Goal: Task Accomplishment & Management: Complete application form

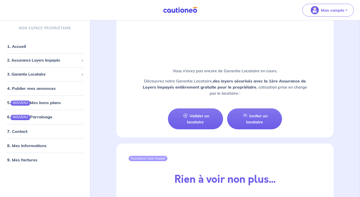
scroll to position [473, 0]
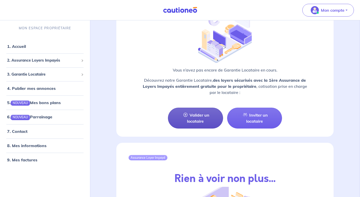
click at [203, 120] on link "Valider un locataire" at bounding box center [195, 117] width 55 height 21
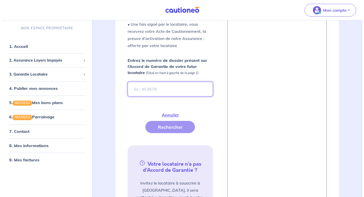
scroll to position [149, 0]
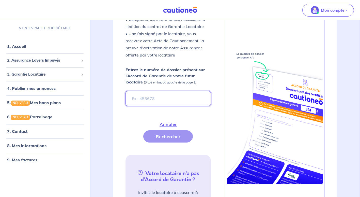
click at [154, 96] on input "Entrez le numéro de dossier présent sur l’Accord de Garantie de votre futur loc…" at bounding box center [167, 98] width 85 height 15
drag, startPoint x: 154, startPoint y: 97, endPoint x: 138, endPoint y: 100, distance: 16.0
click at [138, 100] on input "Entrez le numéro de dossier présent sur l’Accord de Garantie de votre futur loc…" at bounding box center [167, 98] width 85 height 15
type input "XC6e3E-2"
click at [170, 135] on button "Rechercher" at bounding box center [168, 136] width 50 height 12
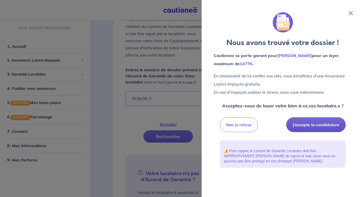
click at [312, 125] on button "J’accepte la candidature" at bounding box center [315, 124] width 59 height 15
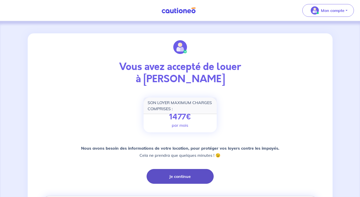
click at [176, 175] on button "Je continue" at bounding box center [179, 176] width 67 height 15
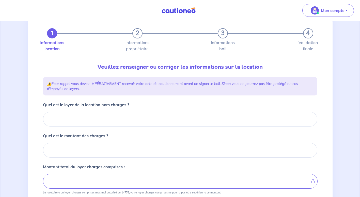
scroll to position [14, 0]
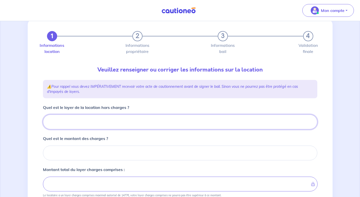
click at [70, 124] on input "Quel est le loyer de la location hors charges ?" at bounding box center [180, 121] width 274 height 15
type input "67"
type input "670"
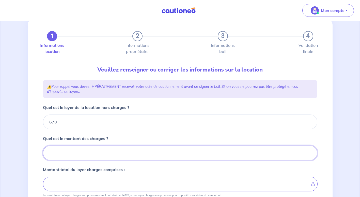
click at [73, 154] on input "Quel est le montant des charges ?" at bounding box center [180, 152] width 274 height 15
type input "65"
type input "735"
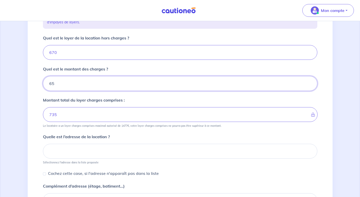
scroll to position [86, 0]
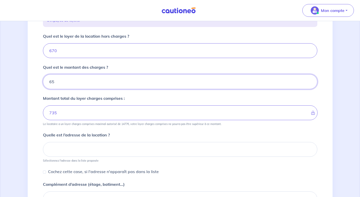
type input "65"
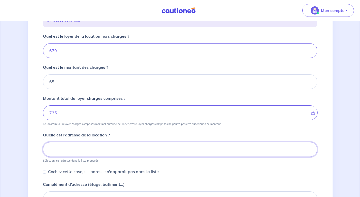
click at [98, 150] on input at bounding box center [180, 149] width 274 height 15
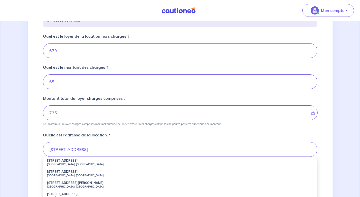
click at [72, 186] on small "[GEOGRAPHIC_DATA], [GEOGRAPHIC_DATA]" at bounding box center [180, 186] width 266 height 4
type input "[STREET_ADDRESS][PERSON_NAME][DEMOGRAPHIC_DATA]"
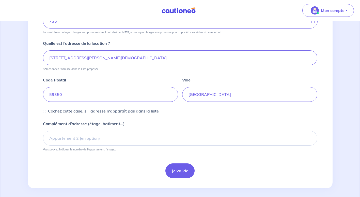
scroll to position [181, 0]
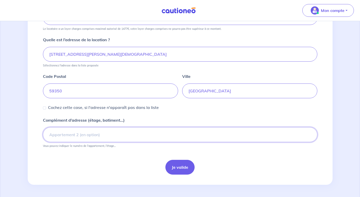
click at [80, 132] on input "Complément d’adresse (étage, batiment...)" at bounding box center [180, 134] width 274 height 15
drag, startPoint x: 83, startPoint y: 134, endPoint x: 178, endPoint y: 168, distance: 101.5
click at [178, 168] on form "Quel est le loyer de la location hors charges ? 670 Quel est le montant des cha…" at bounding box center [180, 56] width 274 height 236
type input "appart 125 et garage 34"
click at [178, 168] on button "Je valide" at bounding box center [179, 166] width 29 height 15
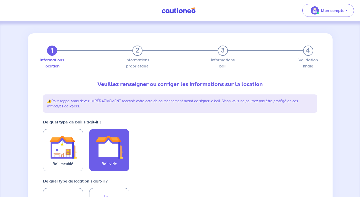
click at [111, 157] on img at bounding box center [108, 146] width 27 height 27
click at [0, 0] on input "Bail vide" at bounding box center [0, 0] width 0 height 0
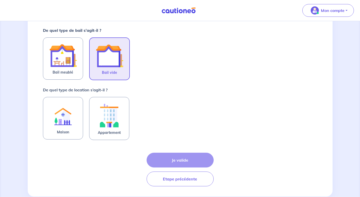
scroll to position [102, 0]
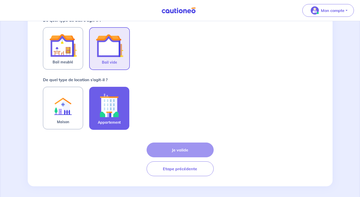
click at [116, 108] on img at bounding box center [108, 105] width 27 height 28
click at [0, 0] on input "Appartement" at bounding box center [0, 0] width 0 height 0
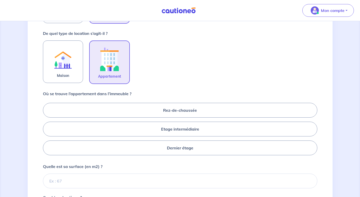
scroll to position [152, 0]
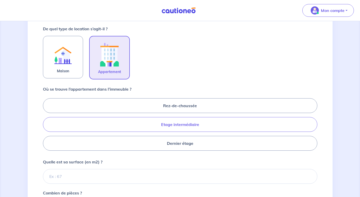
click at [183, 123] on label "Etage intermédiaire" at bounding box center [180, 124] width 274 height 15
click at [46, 123] on input "Etage intermédiaire" at bounding box center [44, 123] width 3 height 3
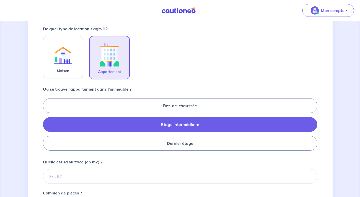
radio input "true"
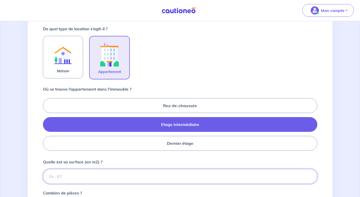
click at [81, 175] on input "Quelle est sa surface (en m2) ?" at bounding box center [180, 176] width 274 height 15
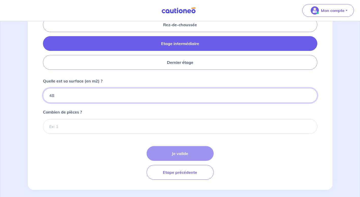
scroll to position [234, 0]
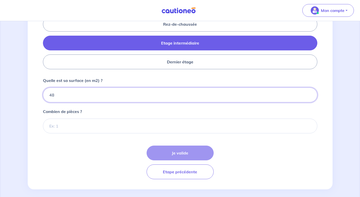
type input "48"
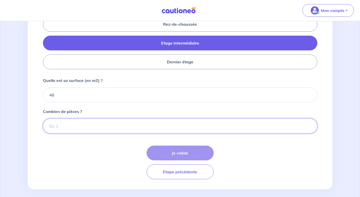
click at [54, 129] on input "Combien de pièces ?" at bounding box center [180, 125] width 274 height 15
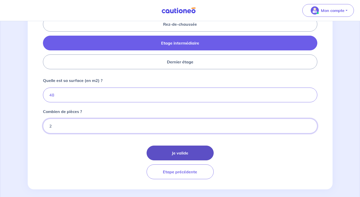
type input "2"
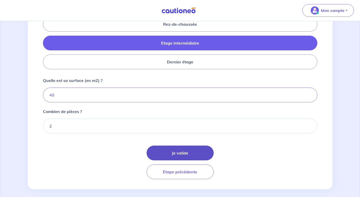
click at [178, 152] on button "Je valide" at bounding box center [179, 152] width 67 height 15
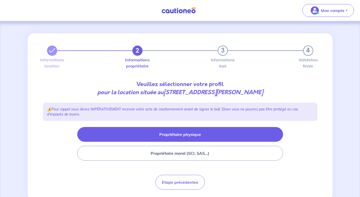
click at [182, 135] on button "Propriétaire physique" at bounding box center [180, 134] width 206 height 15
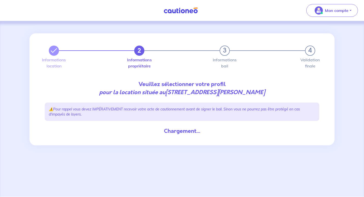
select select "FR"
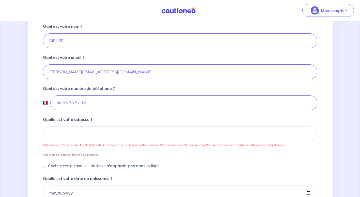
scroll to position [142, 0]
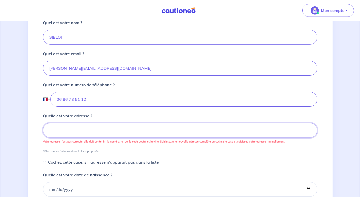
click at [109, 132] on input at bounding box center [180, 130] width 274 height 15
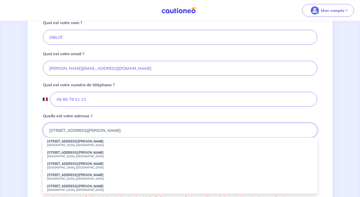
click at [69, 130] on input "[STREET_ADDRESS][PERSON_NAME]" at bounding box center [180, 130] width 274 height 15
click at [67, 129] on input "[STREET_ADDRESS][PERSON_NAME]" at bounding box center [180, 130] width 274 height 15
click at [325, 139] on div "2 3 4 Informations location Informations propriétaire Informations bail Validat…" at bounding box center [180, 143] width 305 height 505
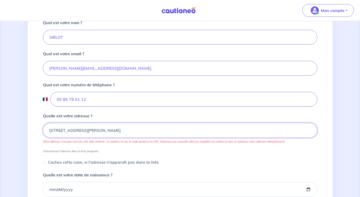
click at [124, 134] on input "[STREET_ADDRESS][PERSON_NAME]" at bounding box center [180, 130] width 274 height 15
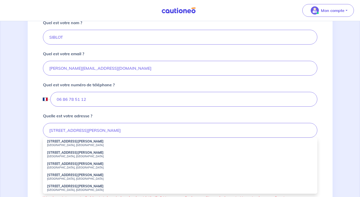
click at [35, 142] on div "2 3 4 Informations location Informations propriétaire Informations bail Validat…" at bounding box center [180, 143] width 305 height 505
click at [116, 130] on input "[STREET_ADDRESS][PERSON_NAME]" at bounding box center [180, 130] width 274 height 15
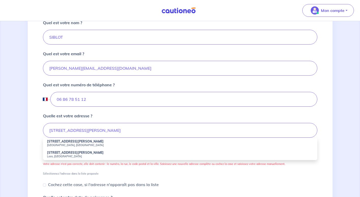
click at [68, 154] on strong "[STREET_ADDRESS][PERSON_NAME]" at bounding box center [75, 152] width 57 height 4
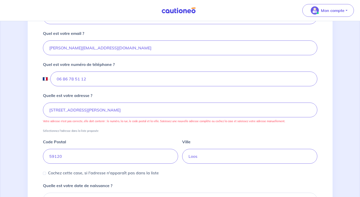
scroll to position [173, 0]
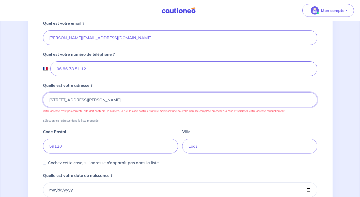
click at [135, 103] on input "[STREET_ADDRESS][PERSON_NAME]" at bounding box center [180, 99] width 274 height 15
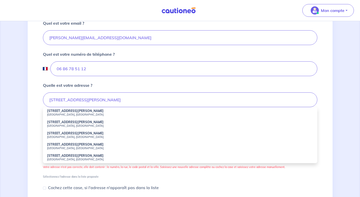
click at [37, 111] on div "2 3 4 Informations location Informations propriétaire Informations bail Validat…" at bounding box center [180, 113] width 305 height 505
click at [141, 102] on input "[STREET_ADDRESS][PERSON_NAME]" at bounding box center [180, 99] width 274 height 15
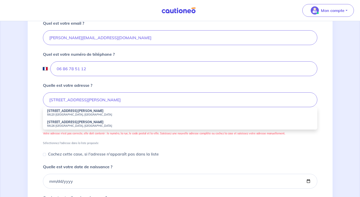
click at [63, 111] on strong "[STREET_ADDRESS][PERSON_NAME]" at bounding box center [75, 111] width 57 height 4
type input "[STREET_ADDRESS][PERSON_NAME]"
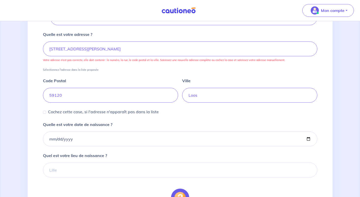
scroll to position [234, 0]
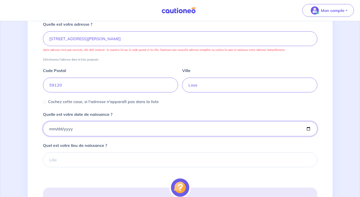
click at [309, 128] on input "Quelle est votre date de naissance ?" at bounding box center [180, 128] width 274 height 15
click at [39, 61] on div "2 3 4 Informations location Informations propriétaire Informations bail Validat…" at bounding box center [180, 40] width 305 height 480
click at [47, 129] on input "Quelle est votre date de naissance ?" at bounding box center [180, 128] width 274 height 15
type input "[DATE]"
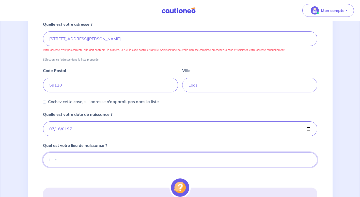
click at [59, 159] on input "Quel est votre lieu de naissance ?" at bounding box center [180, 159] width 274 height 15
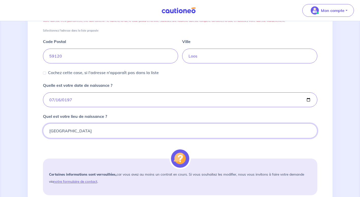
scroll to position [264, 0]
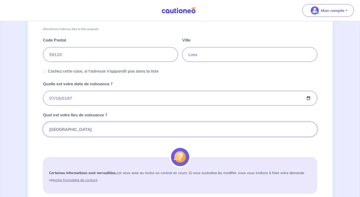
click at [108, 126] on input "[GEOGRAPHIC_DATA]" at bounding box center [180, 129] width 274 height 15
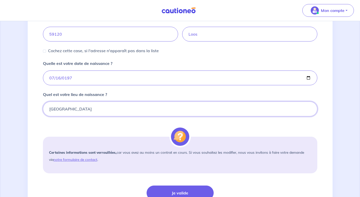
scroll to position [295, 0]
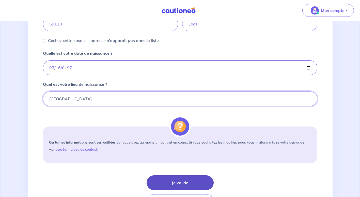
type input "[GEOGRAPHIC_DATA]"
click at [182, 184] on button "Je valide" at bounding box center [179, 182] width 67 height 15
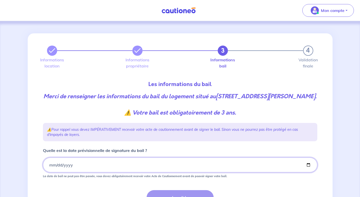
click at [47, 172] on input "Quelle est la date prévisionnelle de signature du bail ?" at bounding box center [180, 164] width 274 height 15
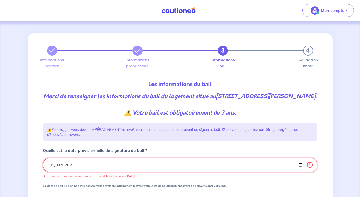
type input "[DATE]"
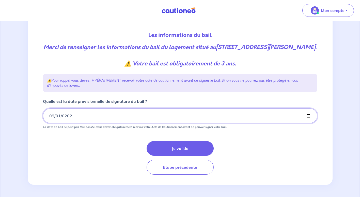
scroll to position [57, 0]
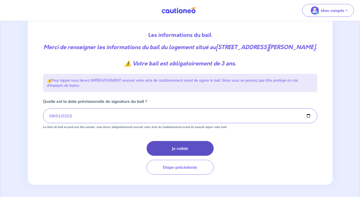
click at [184, 148] on button "Je valide" at bounding box center [179, 148] width 67 height 15
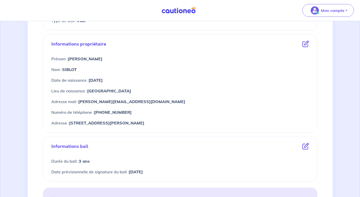
scroll to position [183, 0]
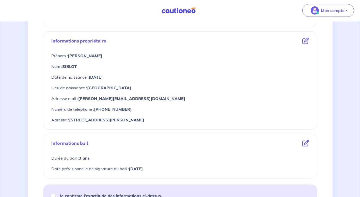
click at [305, 42] on icon at bounding box center [305, 41] width 7 height 7
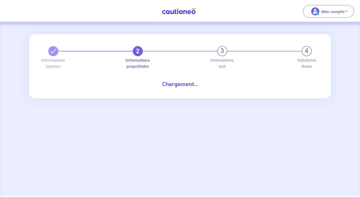
select select "FR"
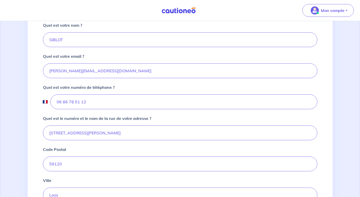
scroll to position [140, 0]
click at [55, 134] on input "[STREET_ADDRESS][PERSON_NAME]" at bounding box center [180, 131] width 274 height 15
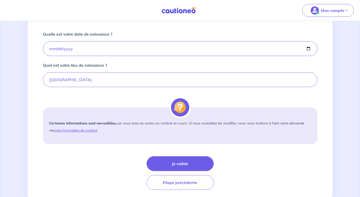
scroll to position [353, 0]
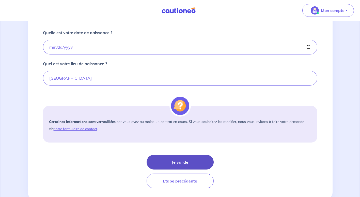
type input "[STREET_ADDRESS][PERSON_NAME]"
click at [177, 162] on button "Je valide" at bounding box center [179, 161] width 67 height 15
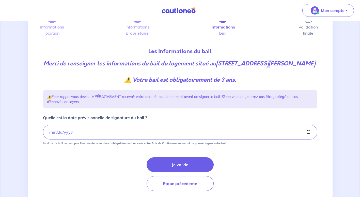
scroll to position [39, 0]
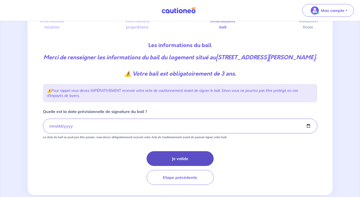
click at [185, 166] on button "Je valide" at bounding box center [179, 158] width 67 height 15
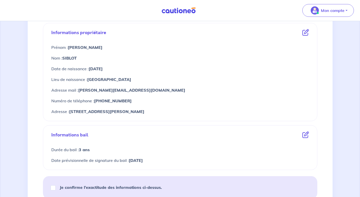
scroll to position [197, 0]
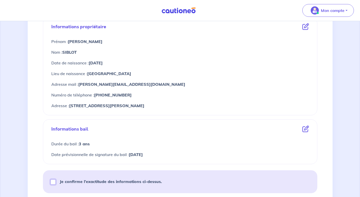
click at [53, 182] on input "Je confirme l’exactitude des informations ci-dessus." at bounding box center [53, 181] width 5 height 5
checkbox input "true"
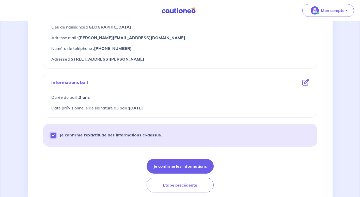
scroll to position [261, 0]
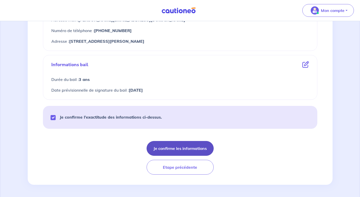
click at [182, 153] on button "Je confirme les informations" at bounding box center [179, 148] width 67 height 15
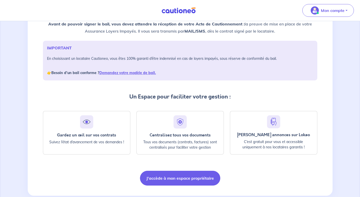
scroll to position [68, 0]
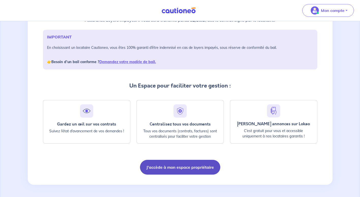
click at [175, 167] on button "J'accède à mon espace propriétaire" at bounding box center [180, 166] width 80 height 15
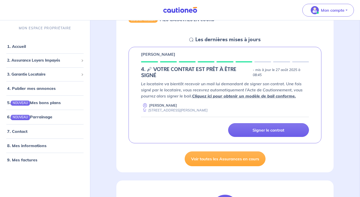
scroll to position [62, 0]
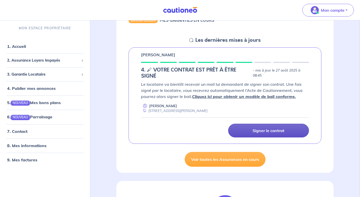
click at [263, 133] on p "Signer le contrat" at bounding box center [268, 130] width 32 height 5
click at [265, 131] on p "Signer le contrat" at bounding box center [268, 130] width 32 height 5
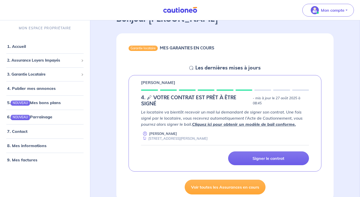
scroll to position [31, 0]
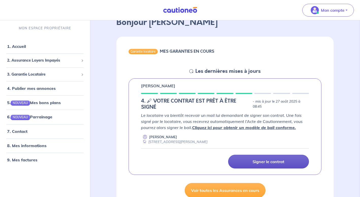
click at [259, 162] on p "Signer le contrat" at bounding box center [268, 161] width 32 height 5
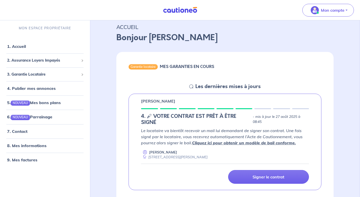
scroll to position [3, 0]
